Goal: Find specific page/section: Find specific page/section

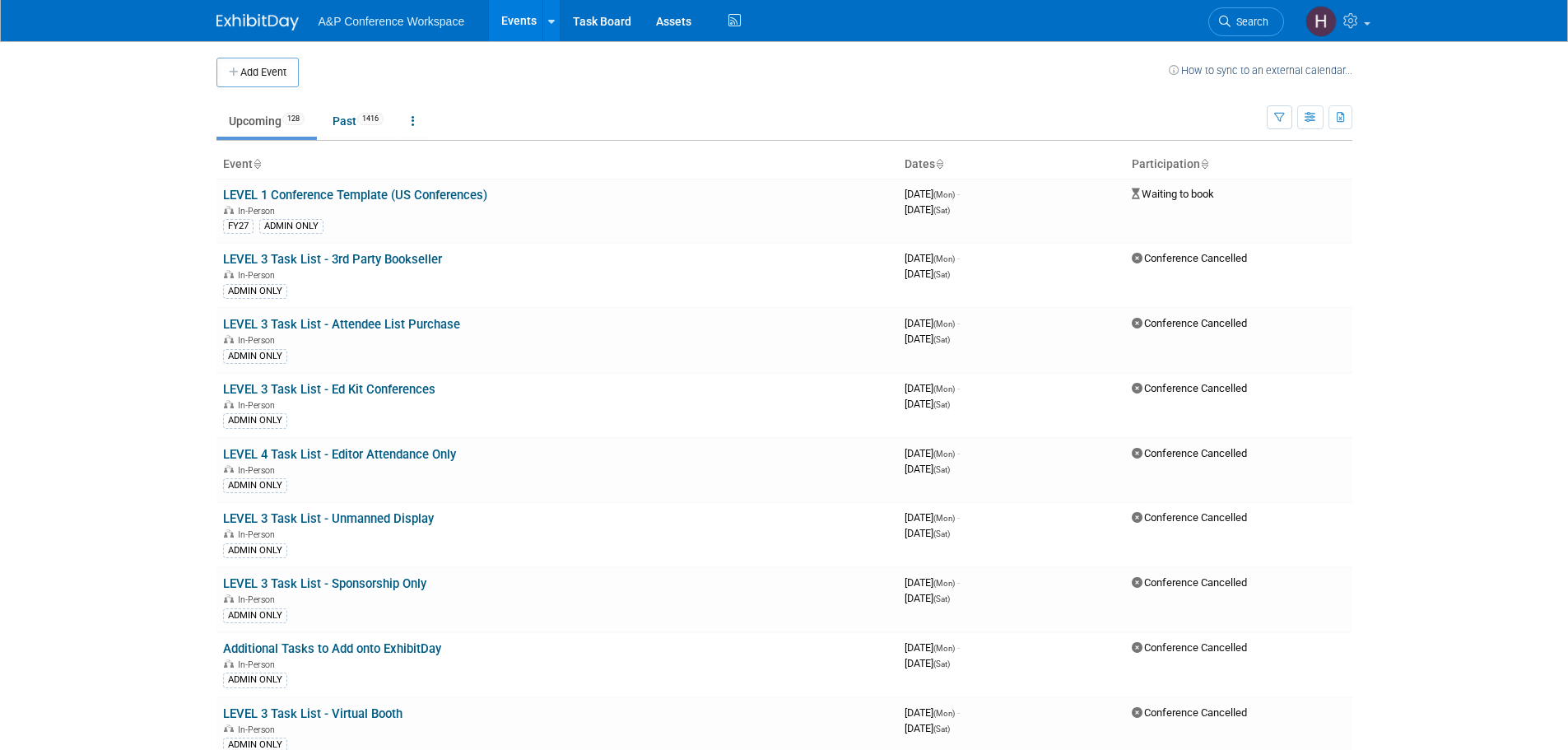
drag, startPoint x: 1266, startPoint y: 22, endPoint x: 1242, endPoint y: 37, distance: 28.3
click at [1266, 22] on span "Search" at bounding box center [1249, 22] width 37 height 13
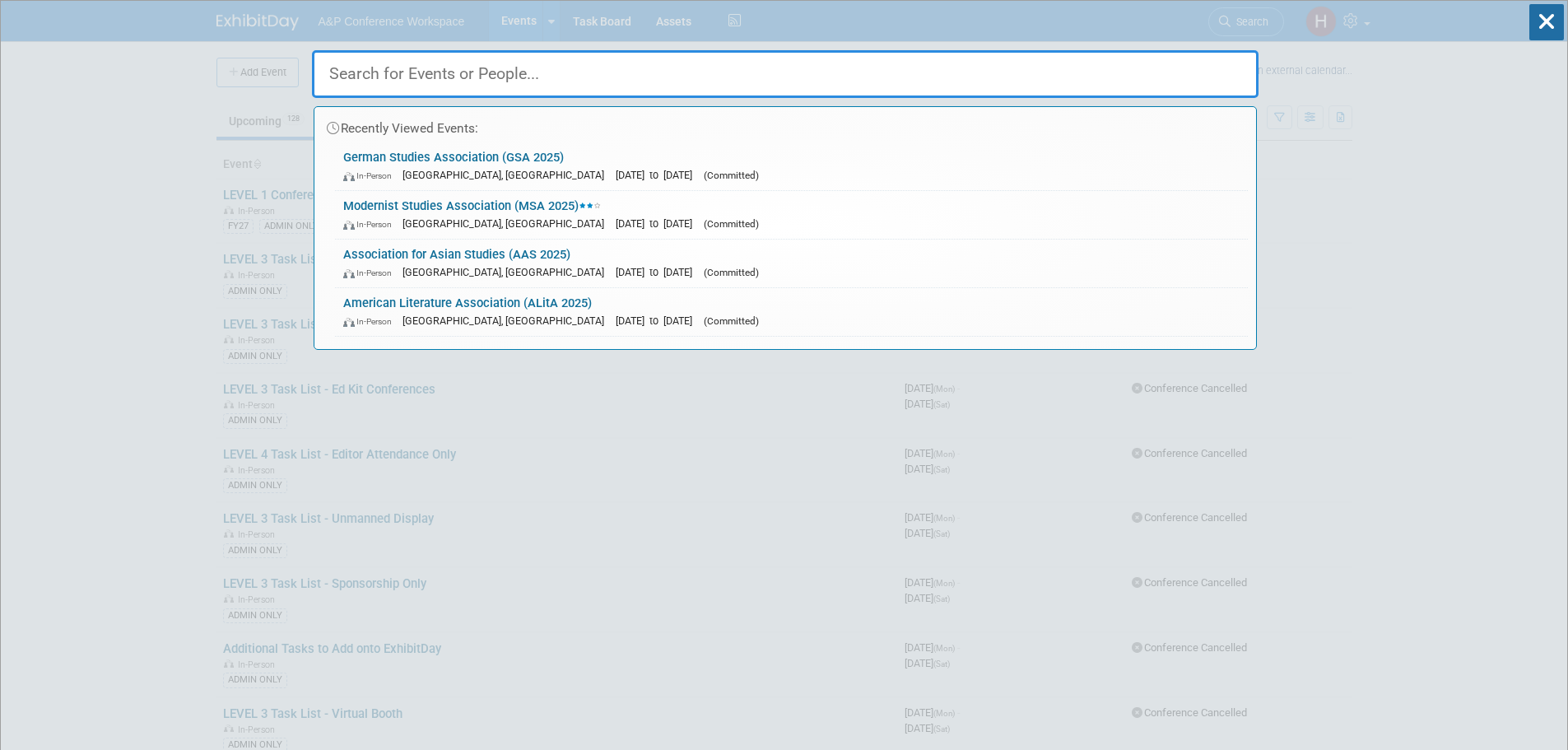
click at [877, 68] on input "text" at bounding box center [785, 74] width 947 height 48
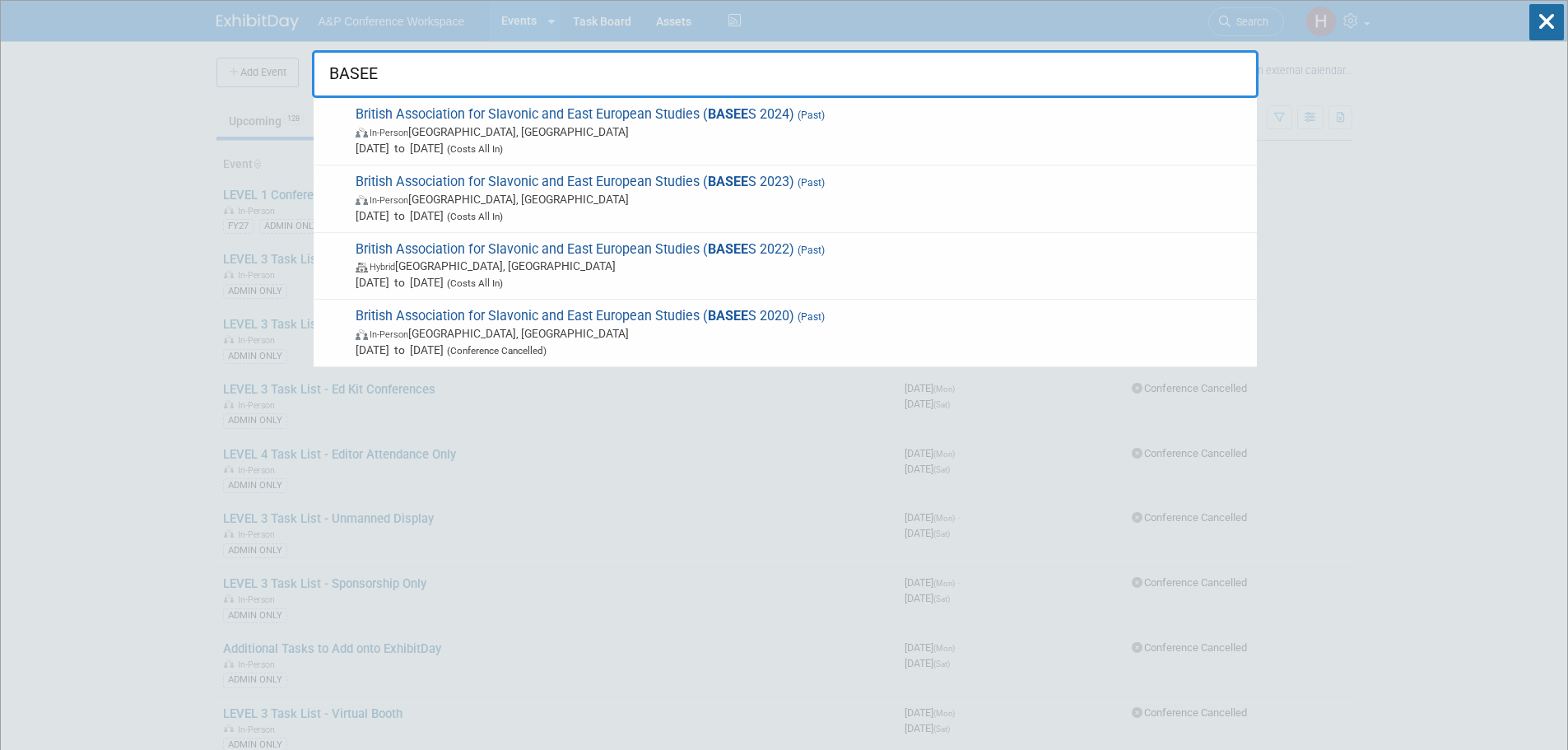
click at [446, 68] on input "BASEE" at bounding box center [785, 74] width 947 height 48
click at [581, 71] on input "BASEES" at bounding box center [785, 74] width 947 height 48
type input "BASEES"
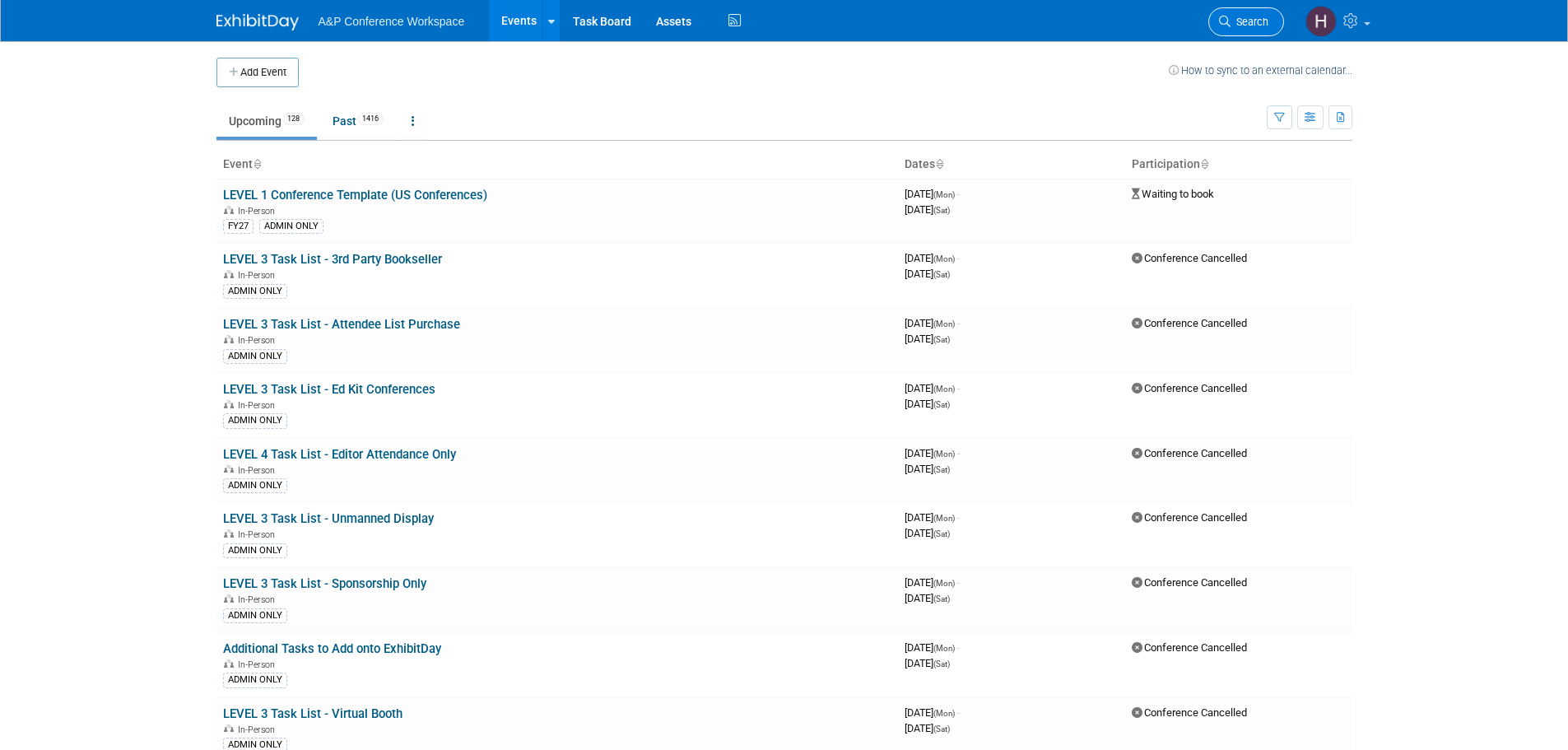
click at [1255, 26] on span "Search" at bounding box center [1249, 22] width 37 height 13
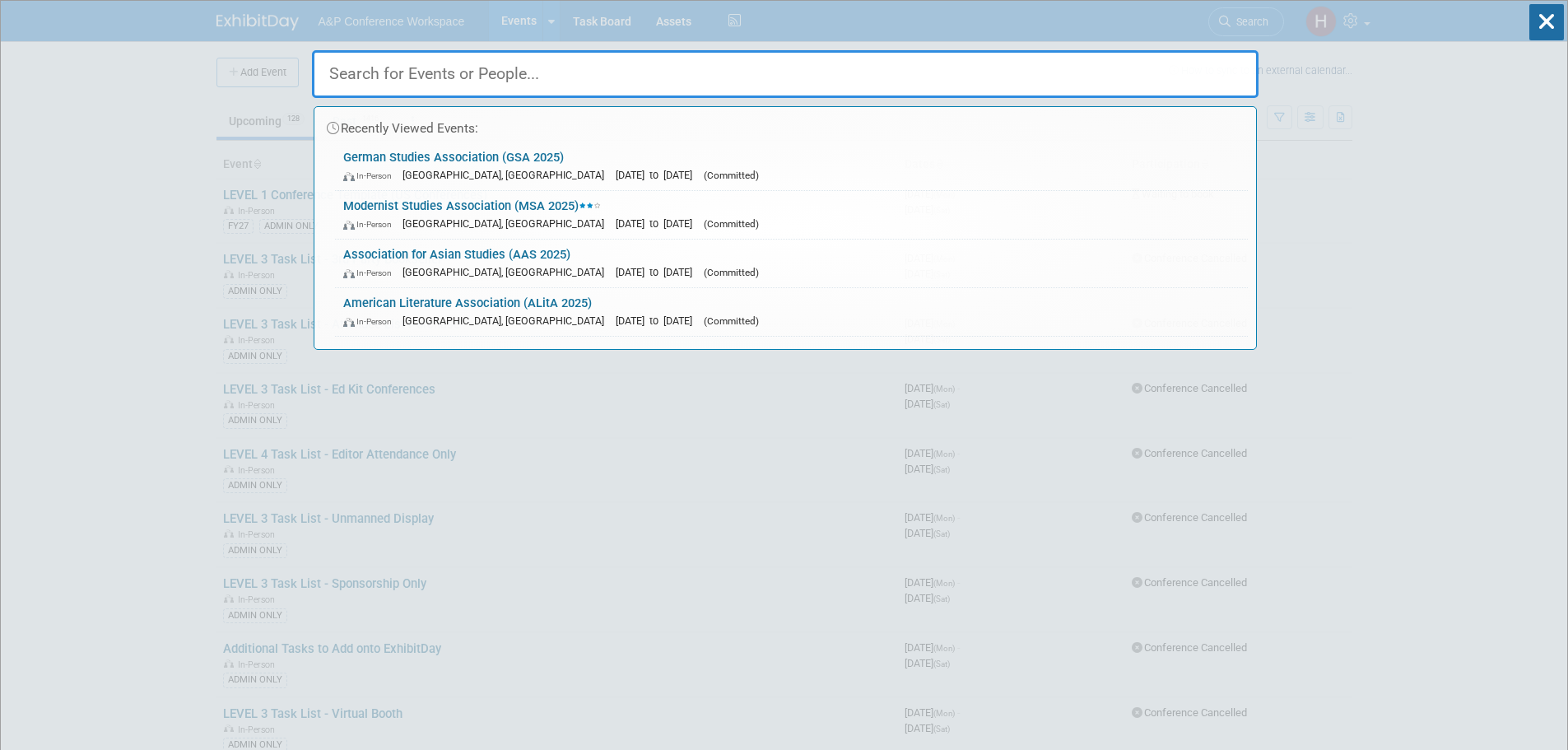
click at [996, 66] on input "text" at bounding box center [785, 74] width 947 height 48
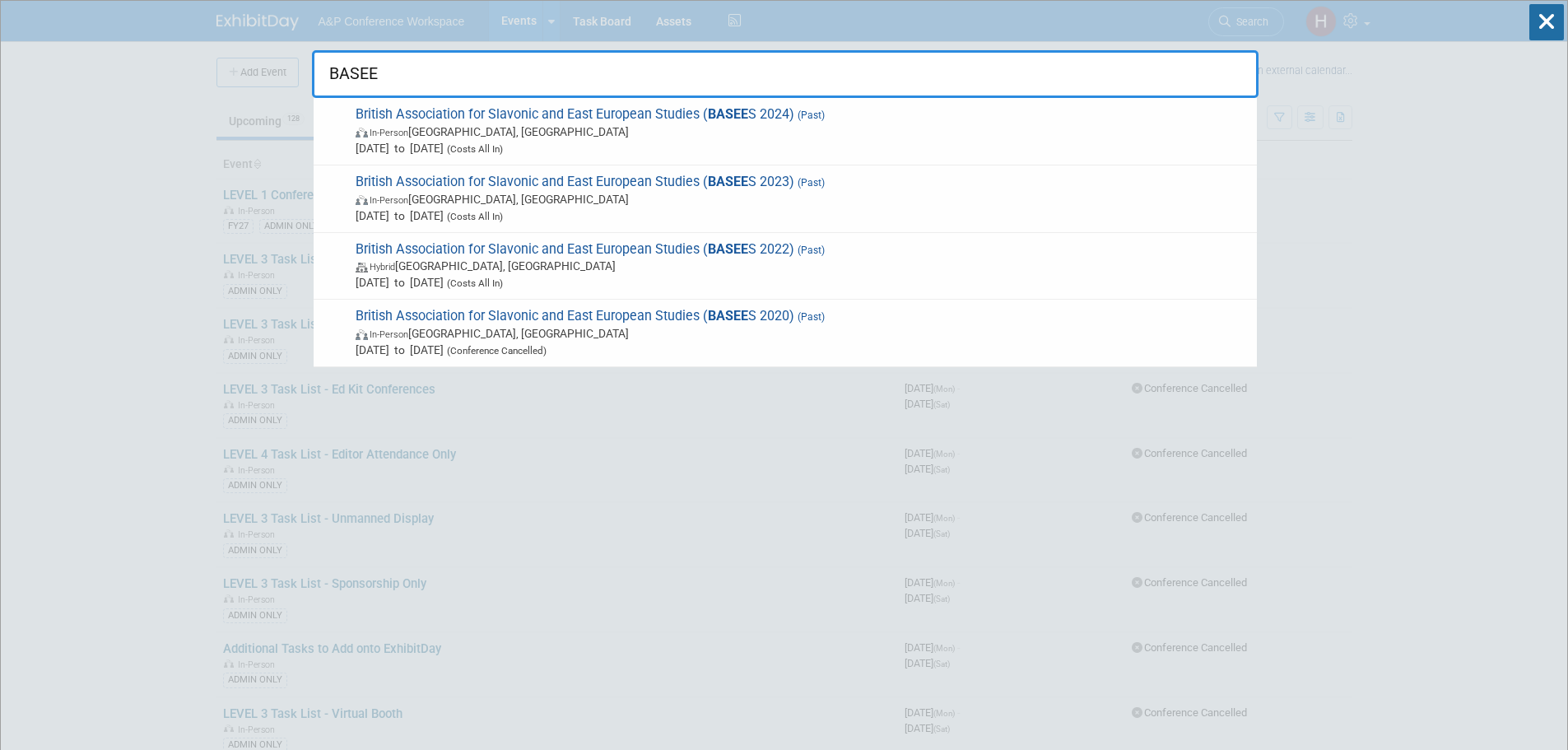
drag, startPoint x: 402, startPoint y: 80, endPoint x: -143, endPoint y: 8, distance: 549.7
click at [0, 8] on html "A&P Conference Workspace Events Add Event Bulk Upload Events Shareable Event Bo…" at bounding box center [784, 375] width 1568 height 750
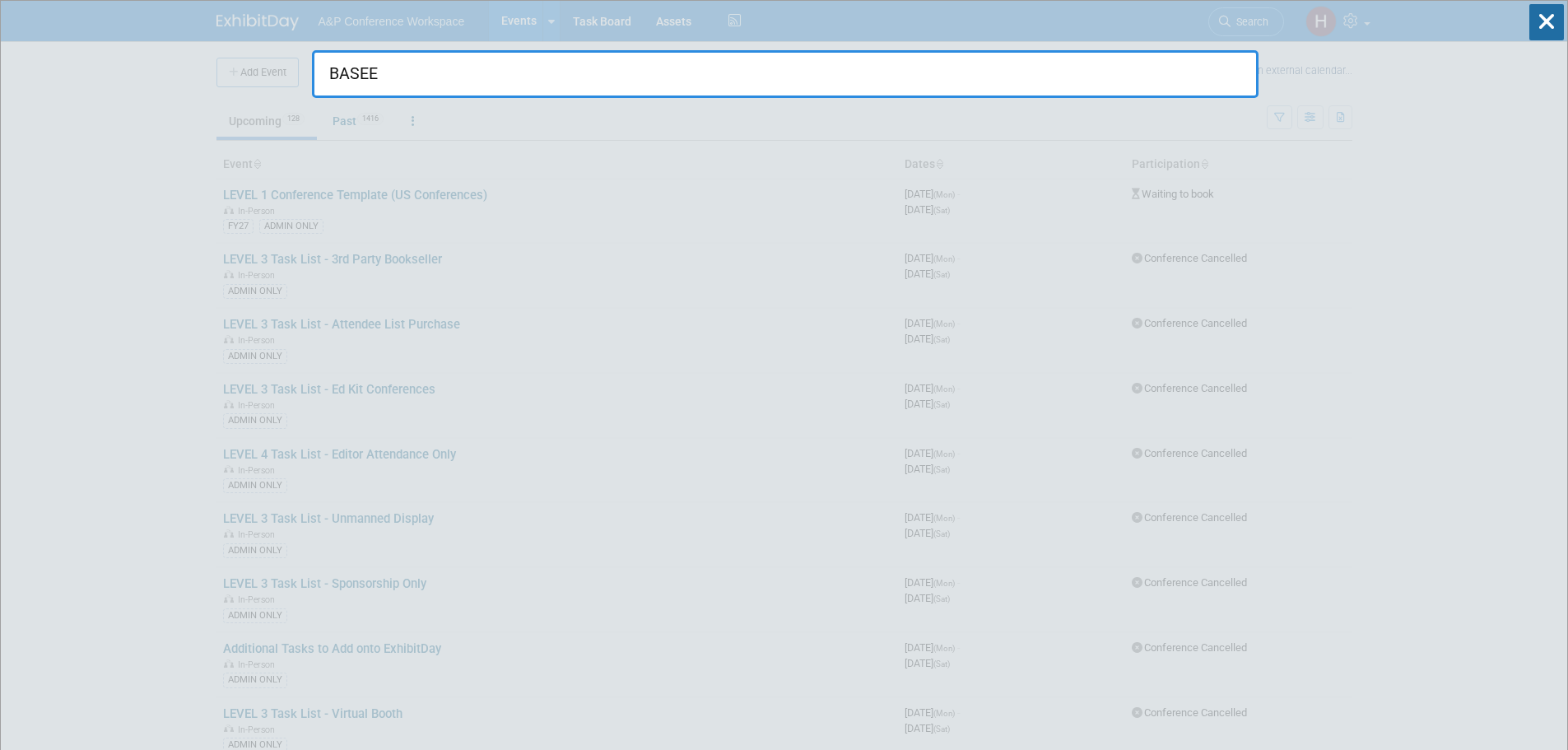
type input "BASEE"
